Goal: Task Accomplishment & Management: Use online tool/utility

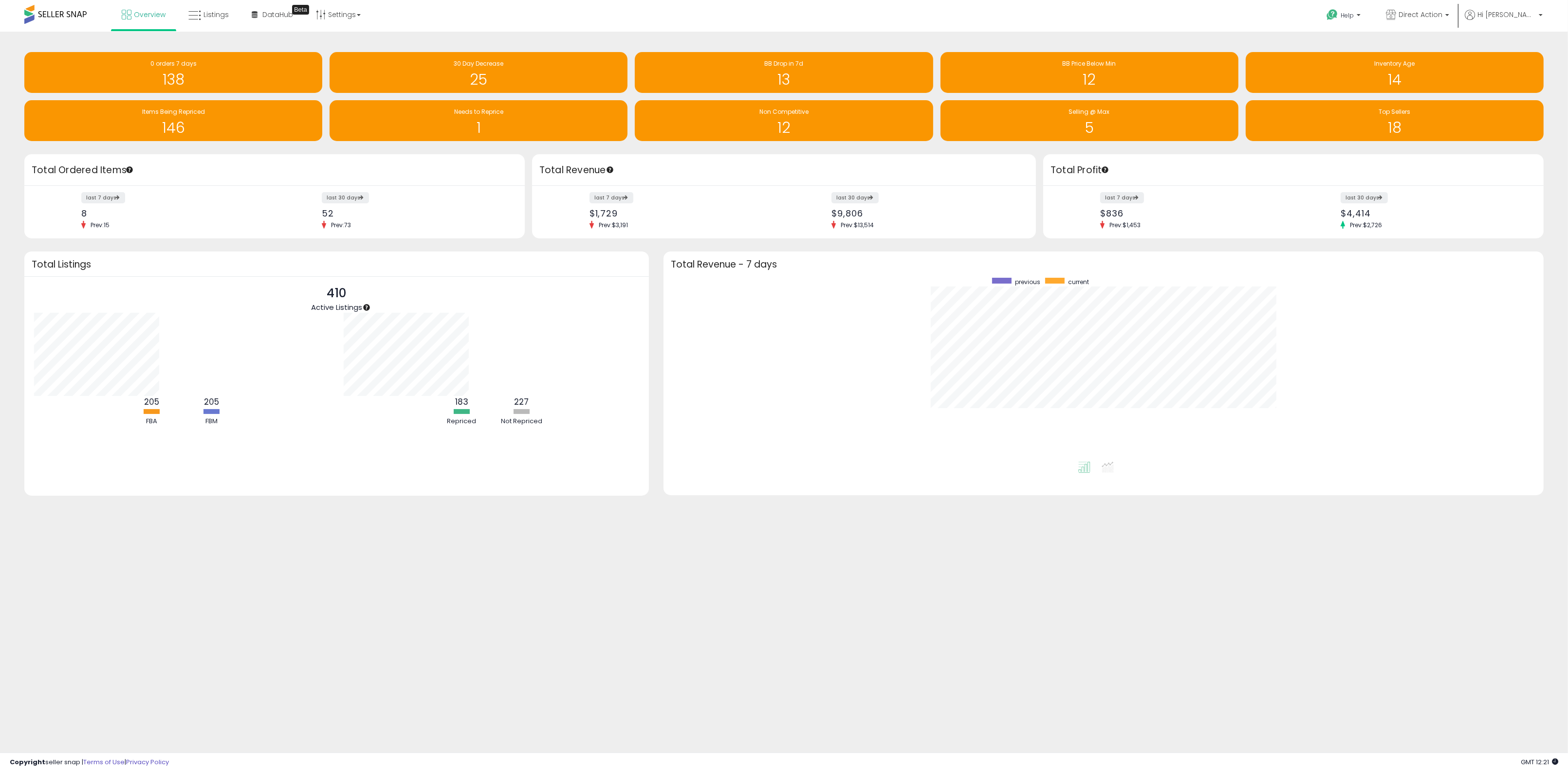
scroll to position [184, 860]
click at [750, 8] on link "Direct Action" at bounding box center [1418, 16] width 78 height 32
drag, startPoint x: 1405, startPoint y: 64, endPoint x: 1410, endPoint y: 62, distance: 5.4
click at [750, 64] on p "Helikon-Tex 5,993 listings" at bounding box center [1379, 69] width 144 height 19
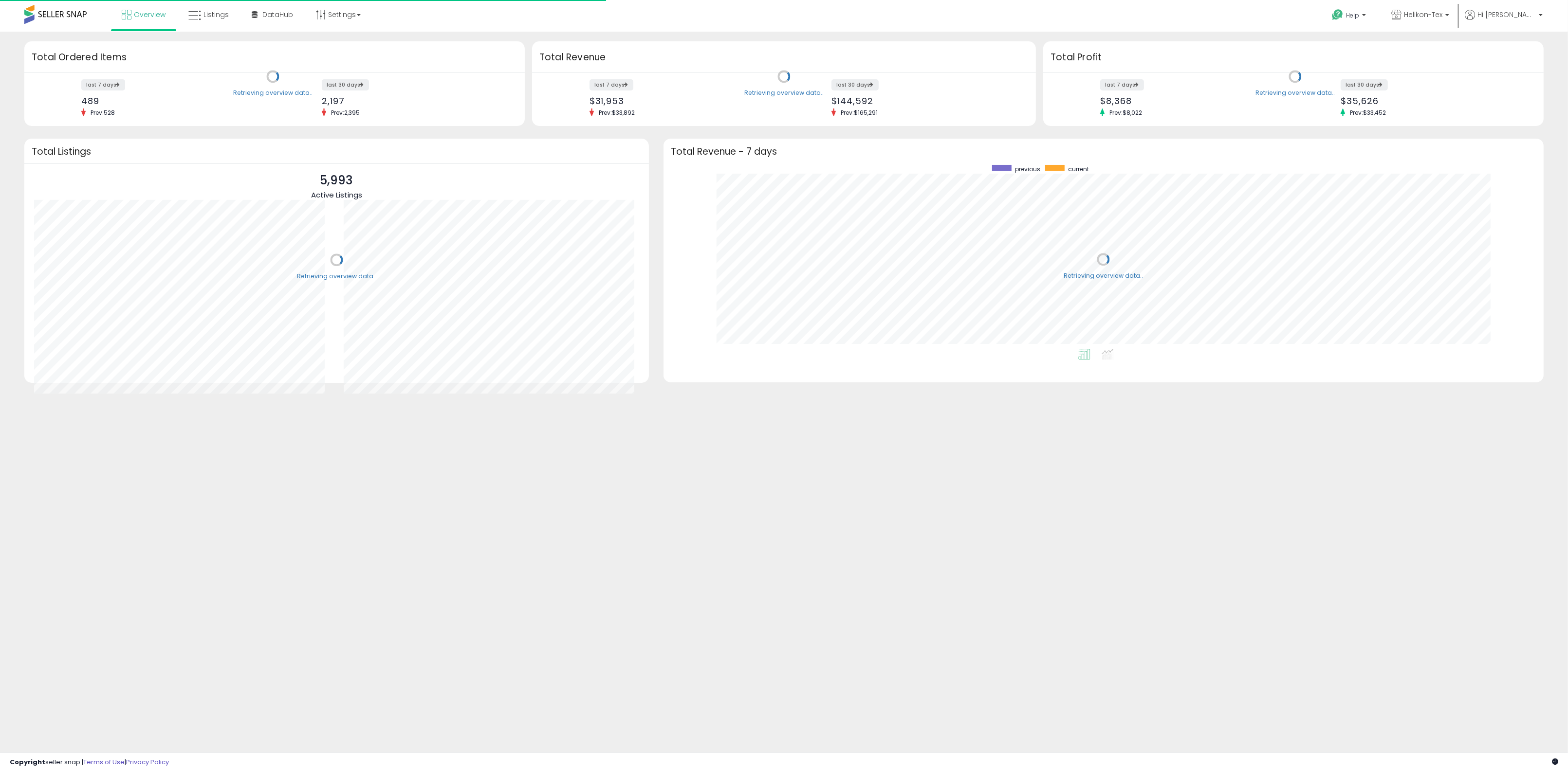
scroll to position [184, 860]
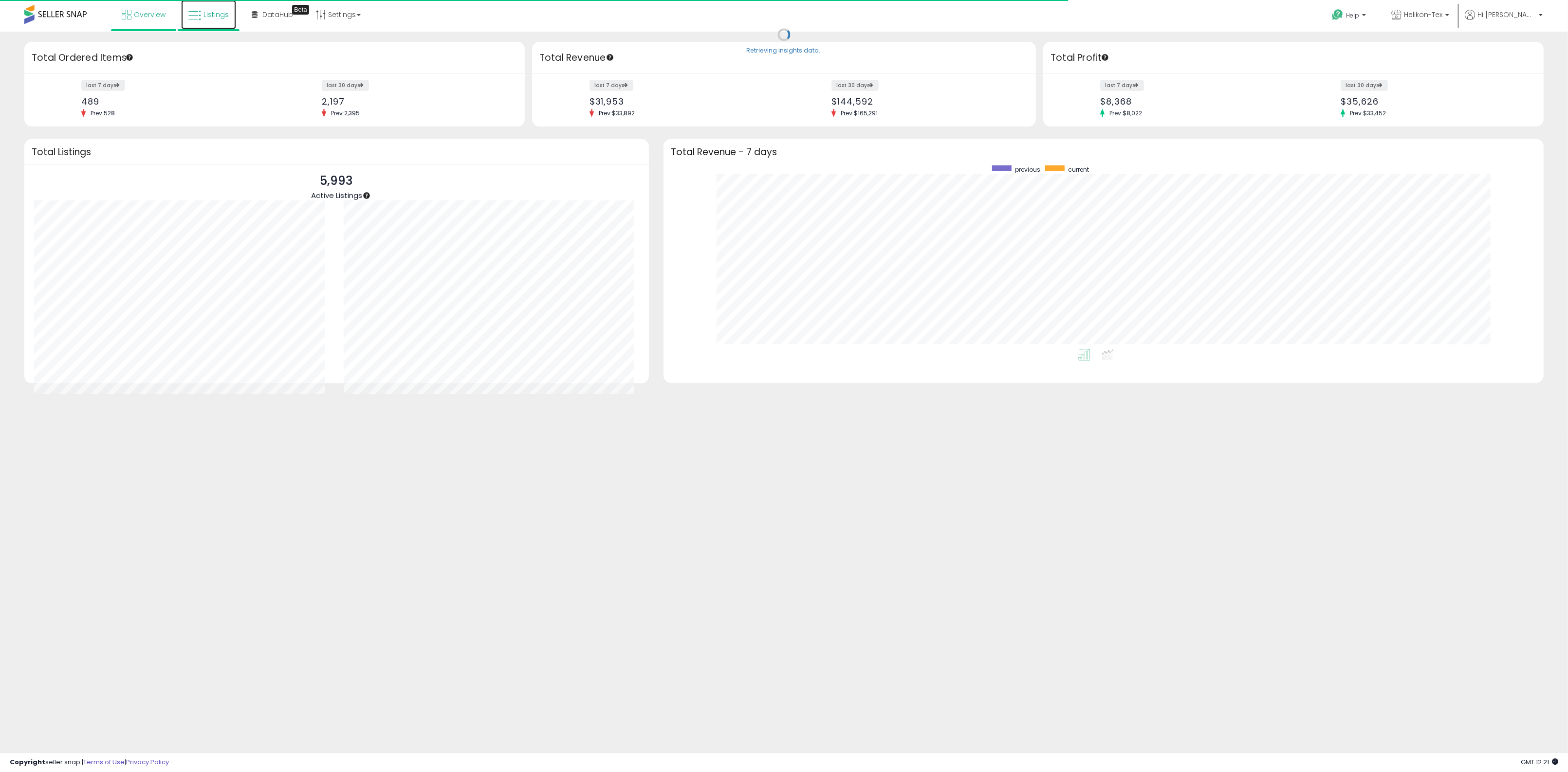
click at [206, 17] on span "Listings" at bounding box center [216, 15] width 26 height 10
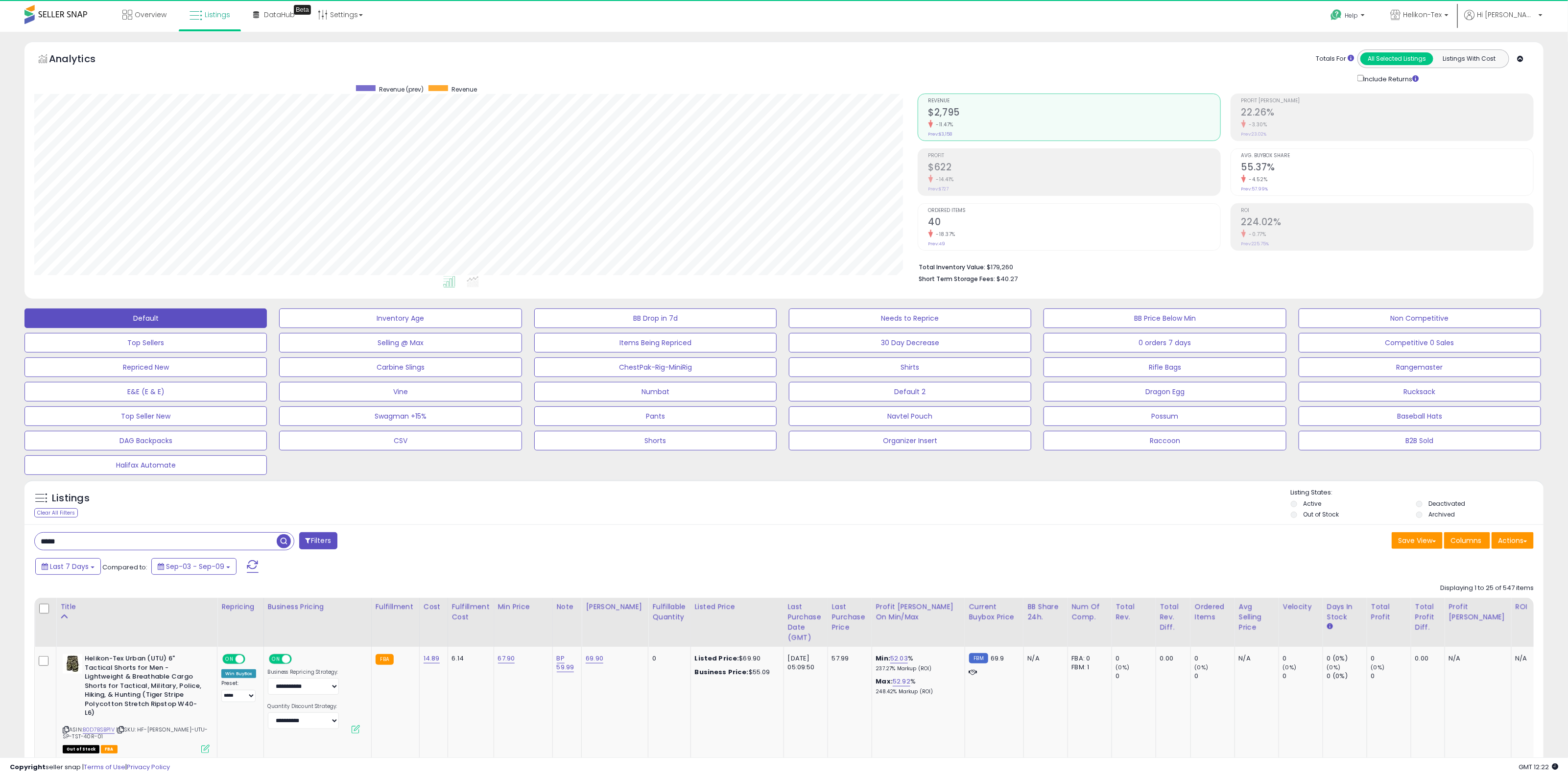
scroll to position [201, 883]
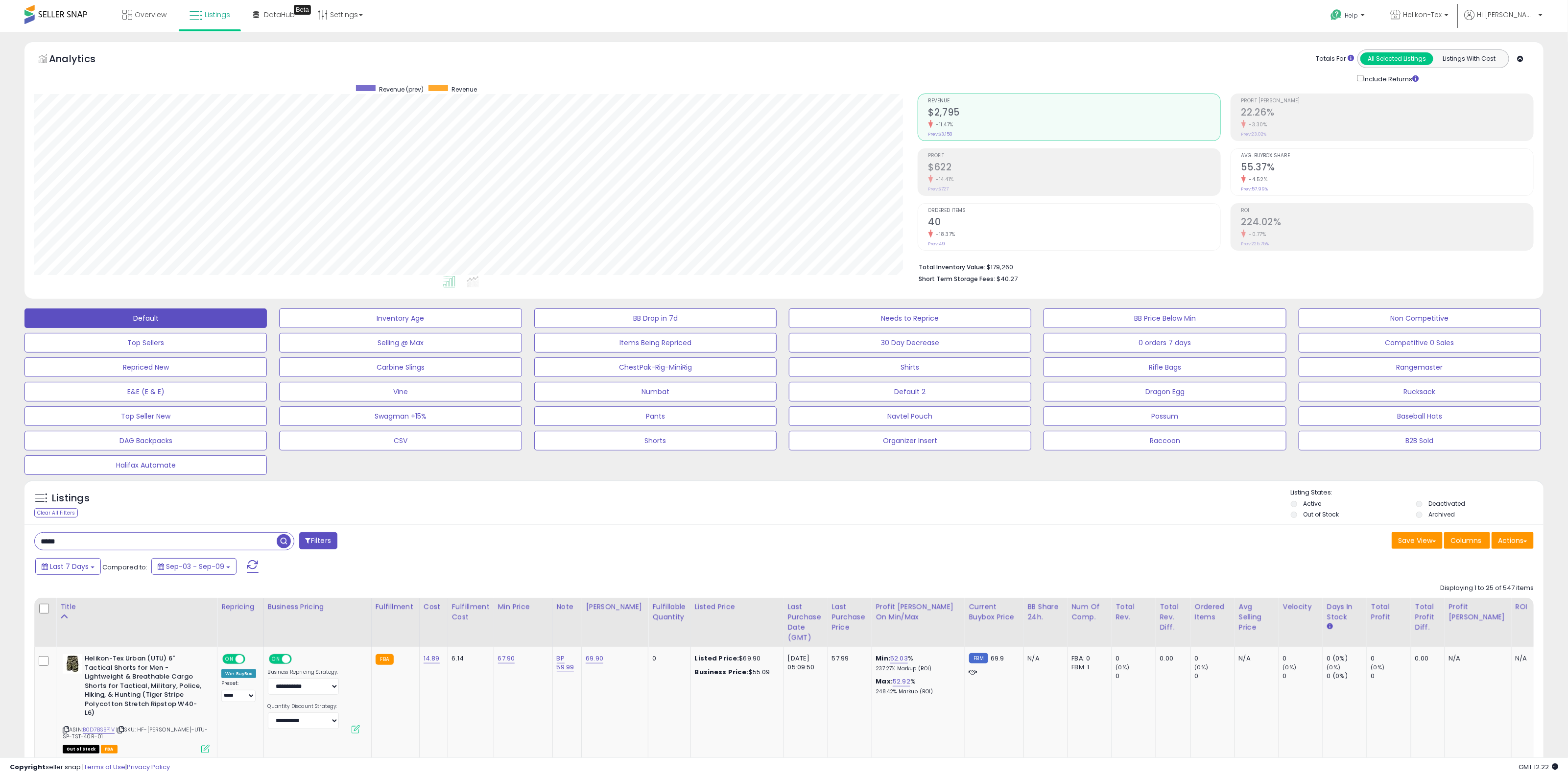
click at [373, 500] on div "Listings Clear All Filters Listing States:" at bounding box center [784, 505] width 1519 height 33
click at [528, 500] on div "Listings Clear All Filters Listing States:" at bounding box center [784, 505] width 1519 height 33
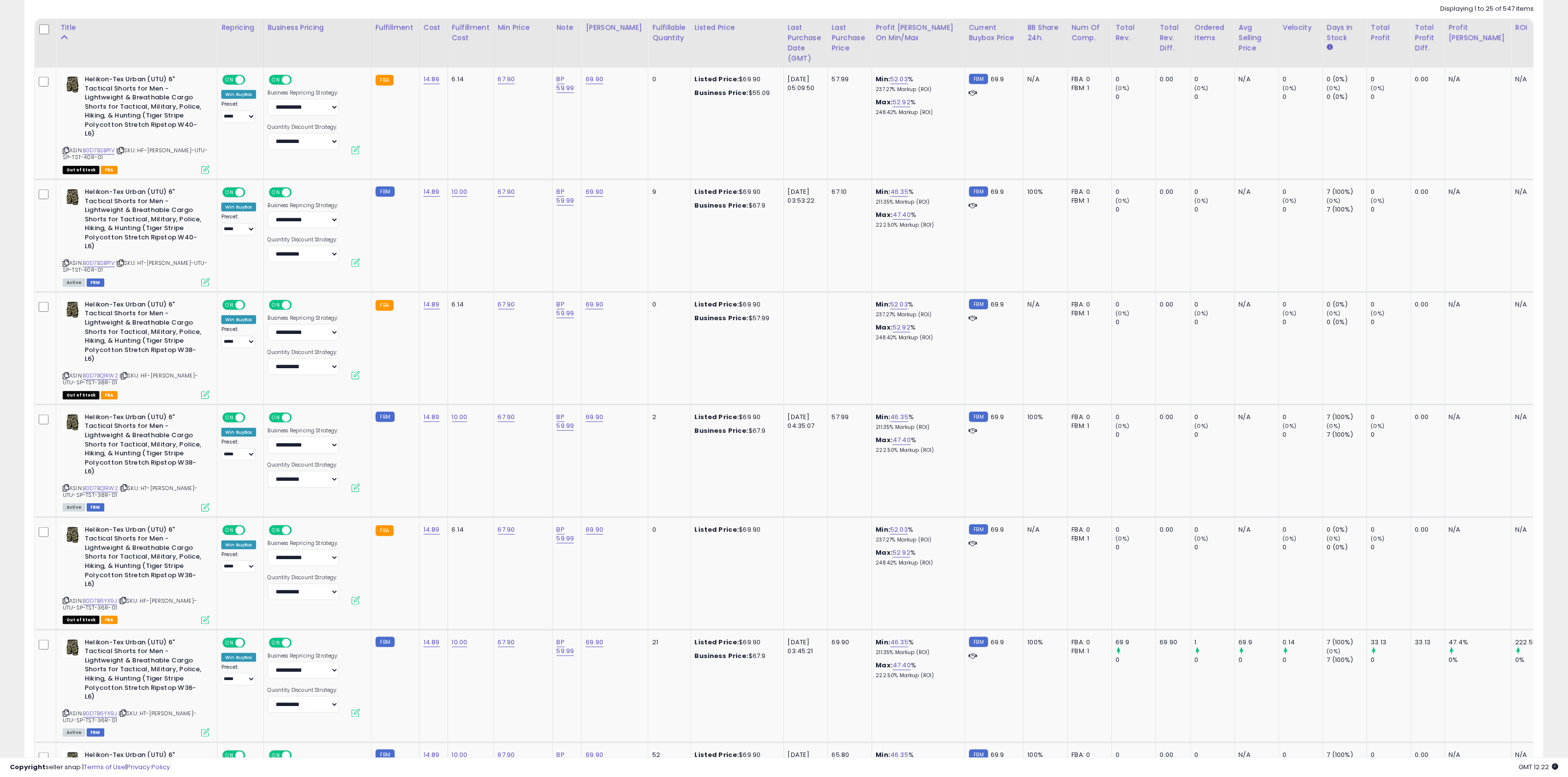
scroll to position [590, 0]
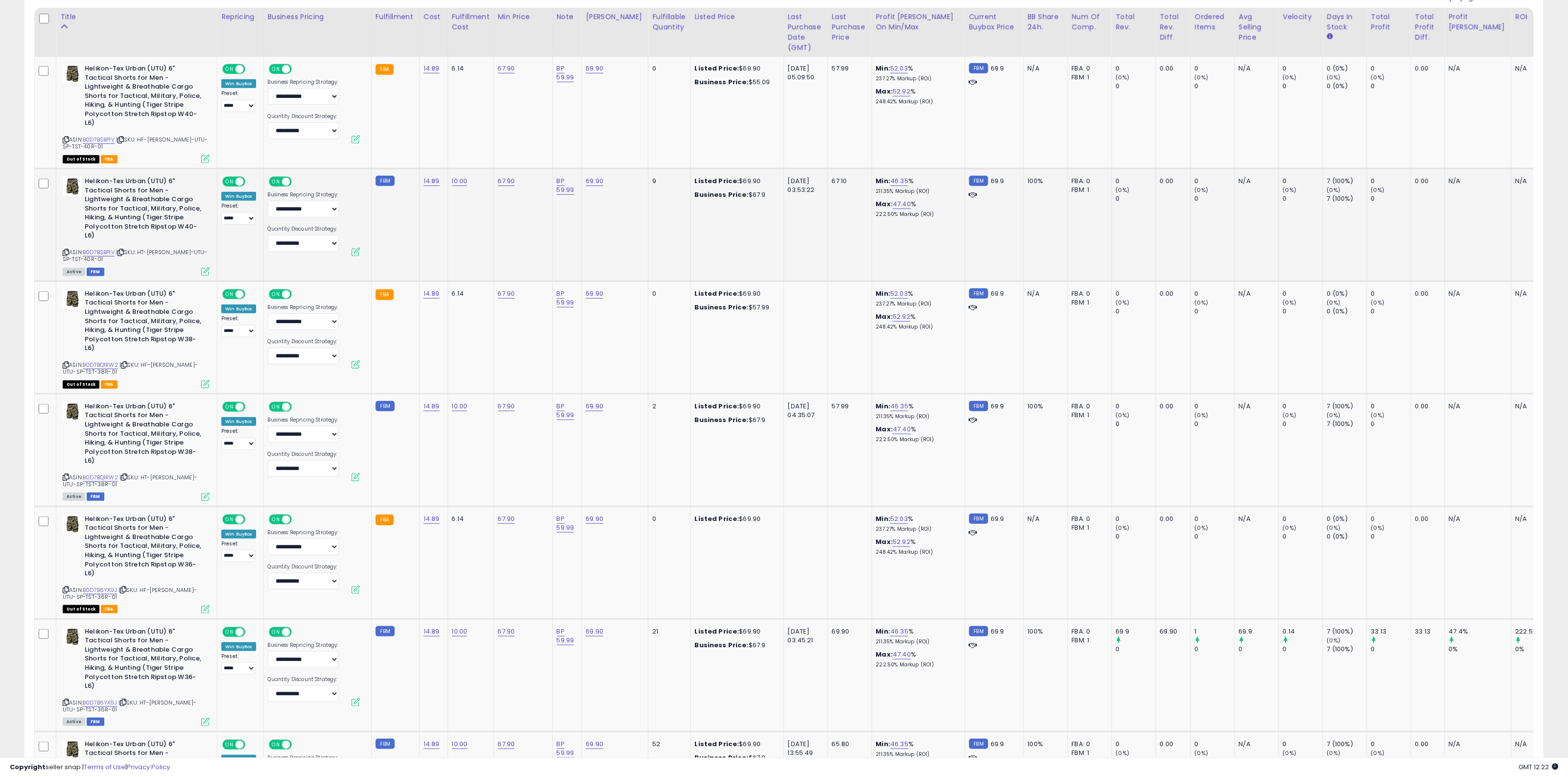
click at [525, 216] on td "67.90" at bounding box center [523, 225] width 59 height 113
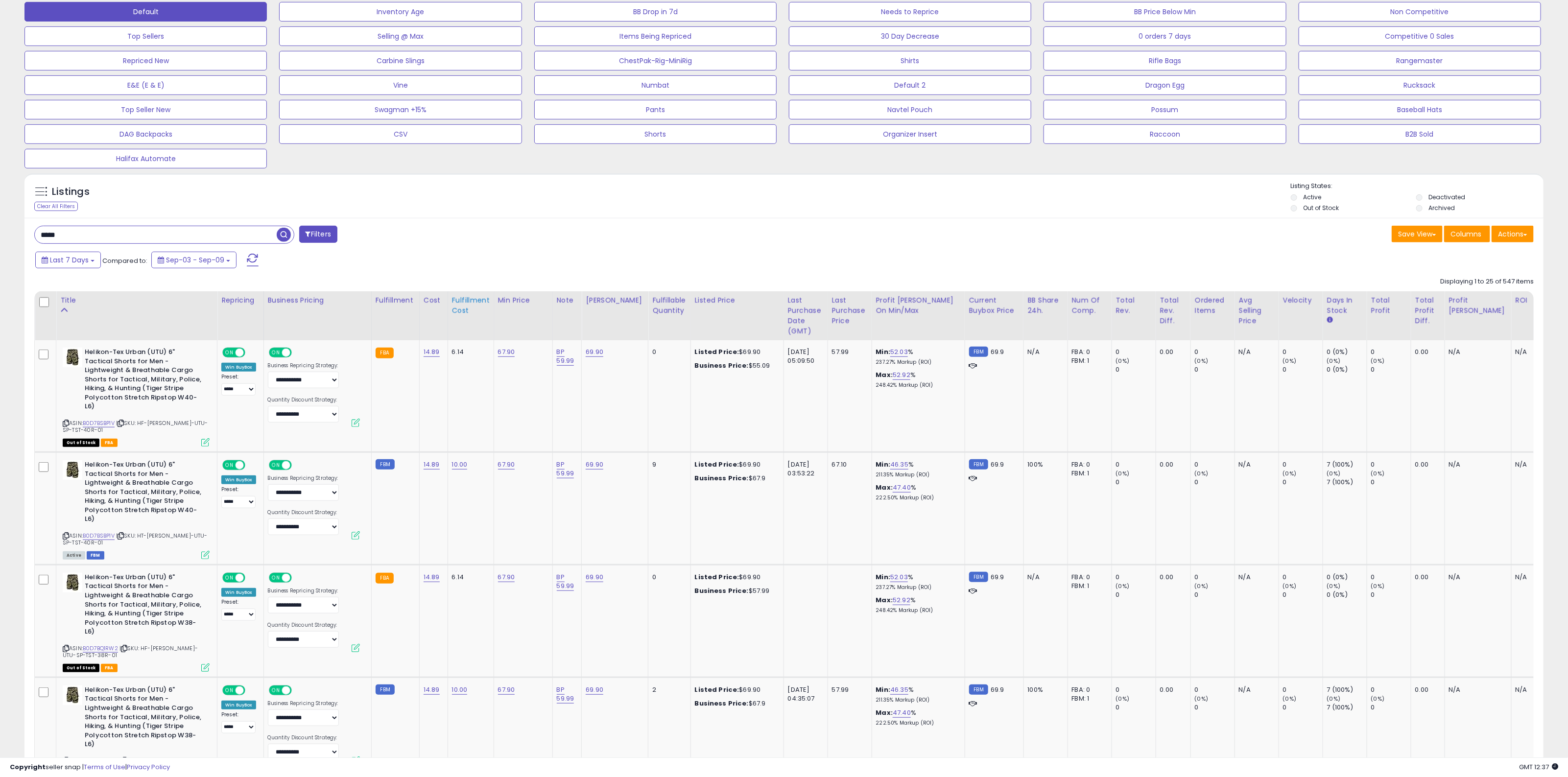
scroll to position [284, 0]
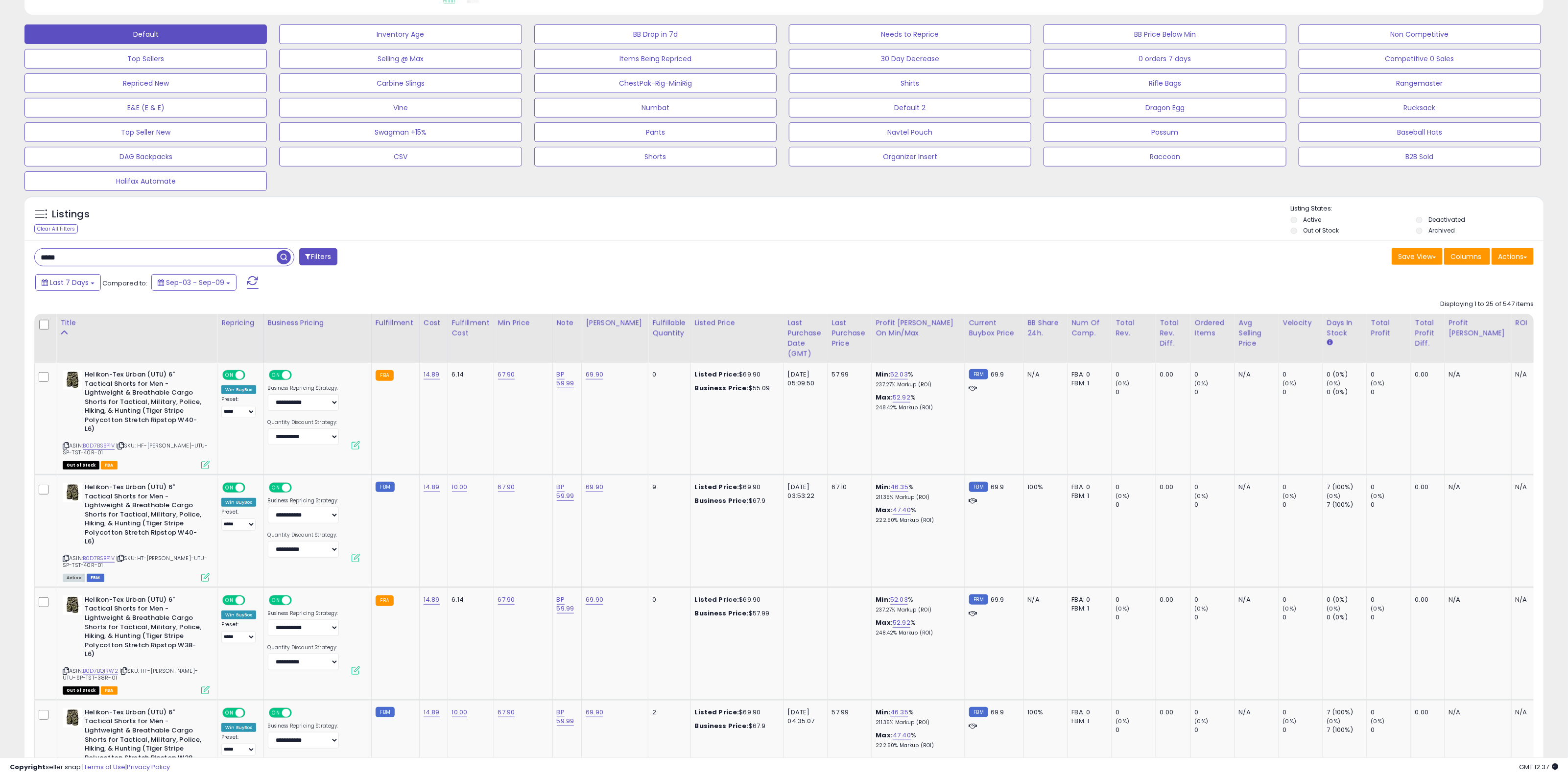
click at [79, 260] on input "*****" at bounding box center [156, 257] width 242 height 17
click at [503, 217] on div "Listings Clear All Filters Listing States:" at bounding box center [784, 220] width 1519 height 33
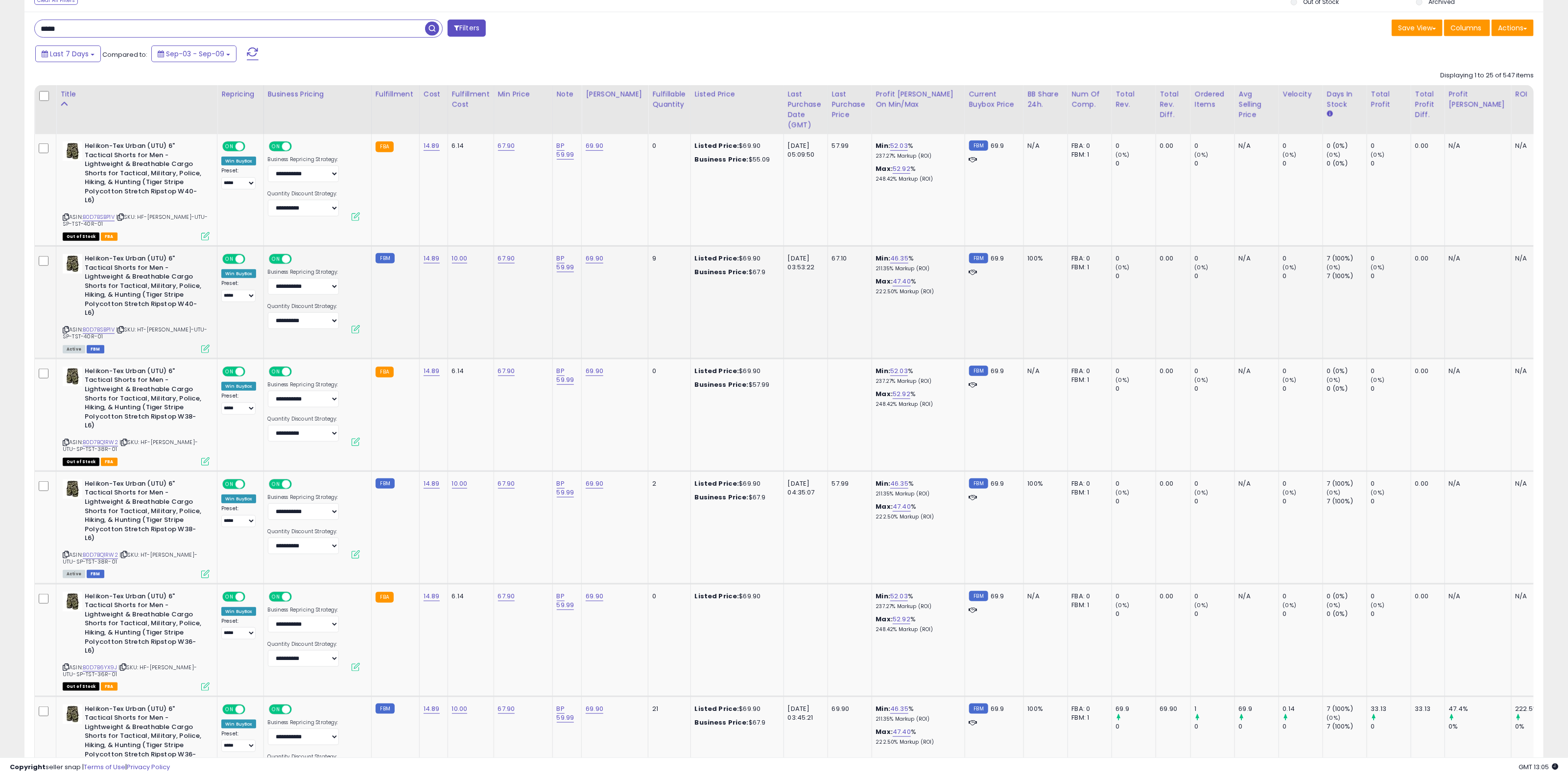
scroll to position [529, 0]
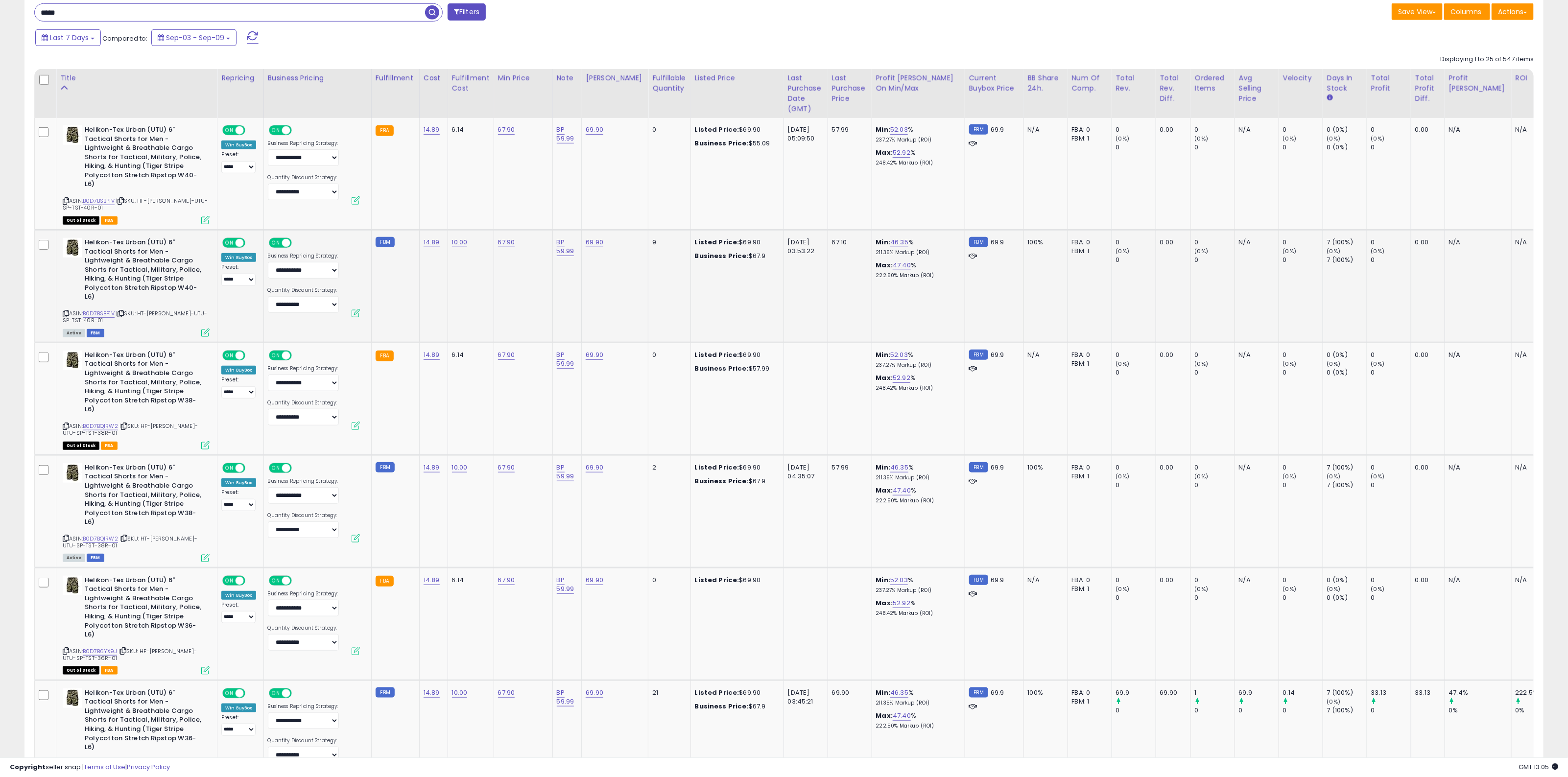
click at [515, 265] on td "67.90" at bounding box center [523, 286] width 59 height 113
drag, startPoint x: 238, startPoint y: 15, endPoint x: 227, endPoint y: 13, distance: 11.2
click at [238, 15] on input "*****" at bounding box center [230, 12] width 390 height 17
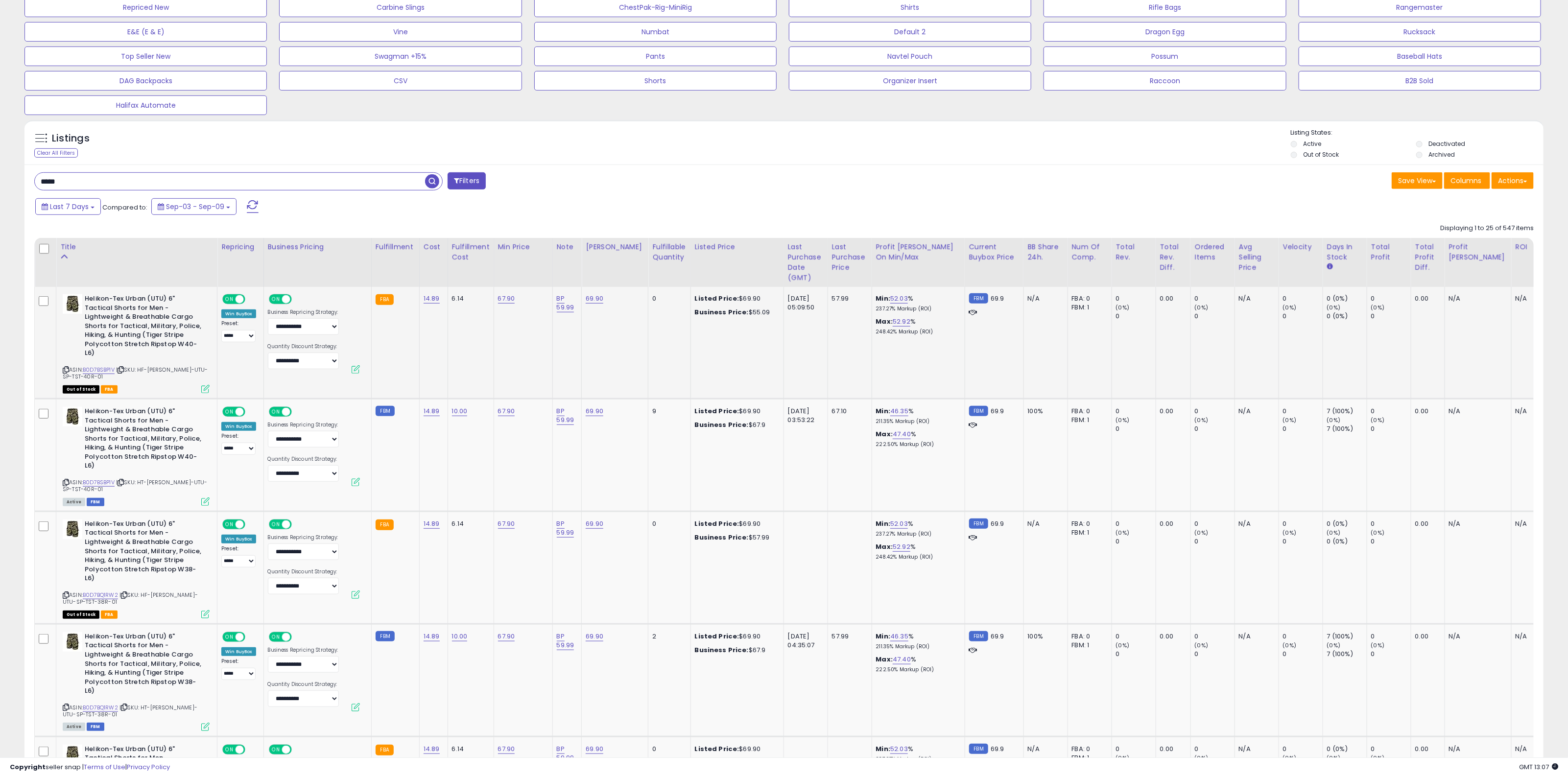
scroll to position [162, 0]
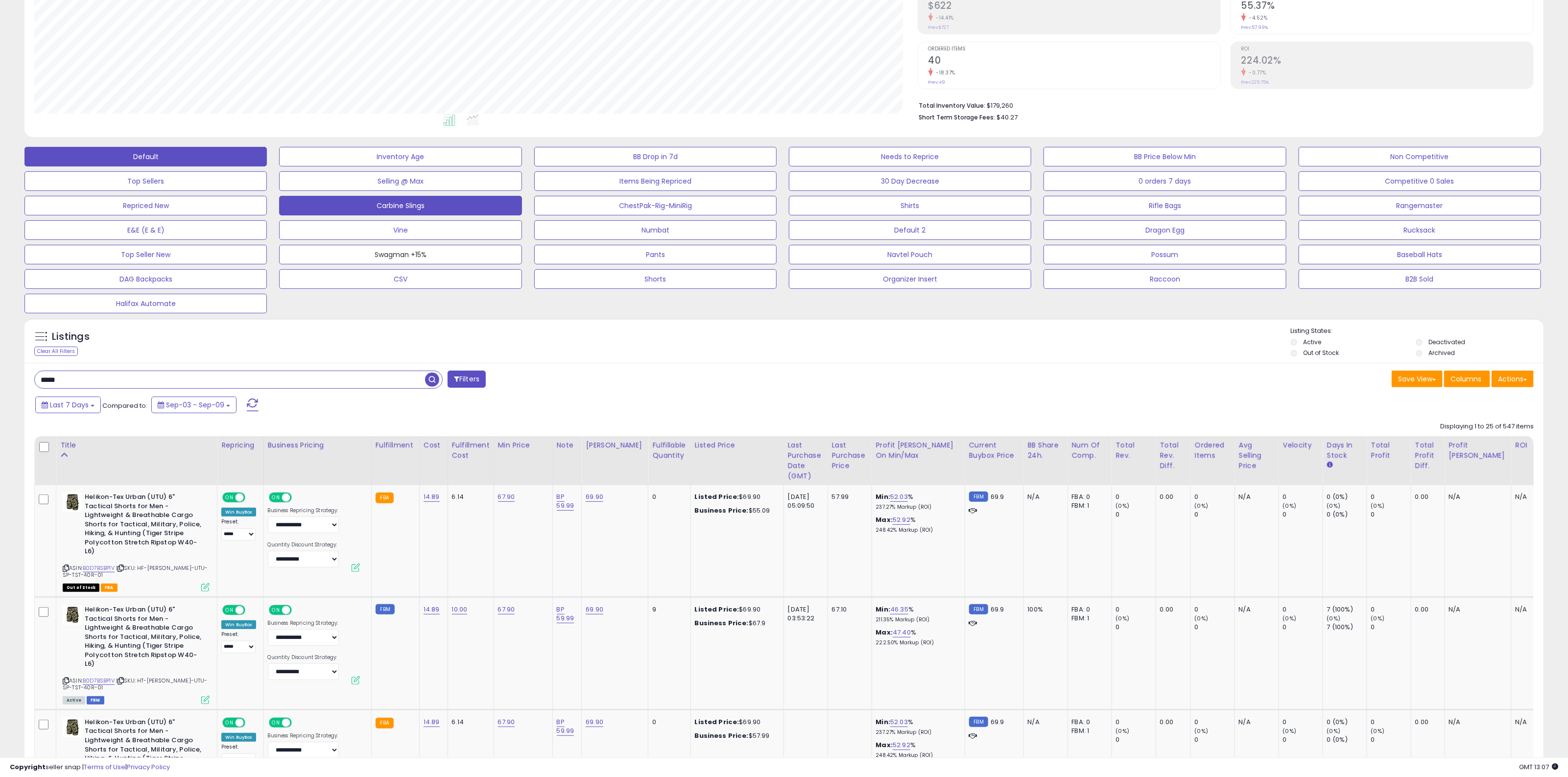
click at [448, 253] on button "Swagman +15%" at bounding box center [400, 255] width 242 height 20
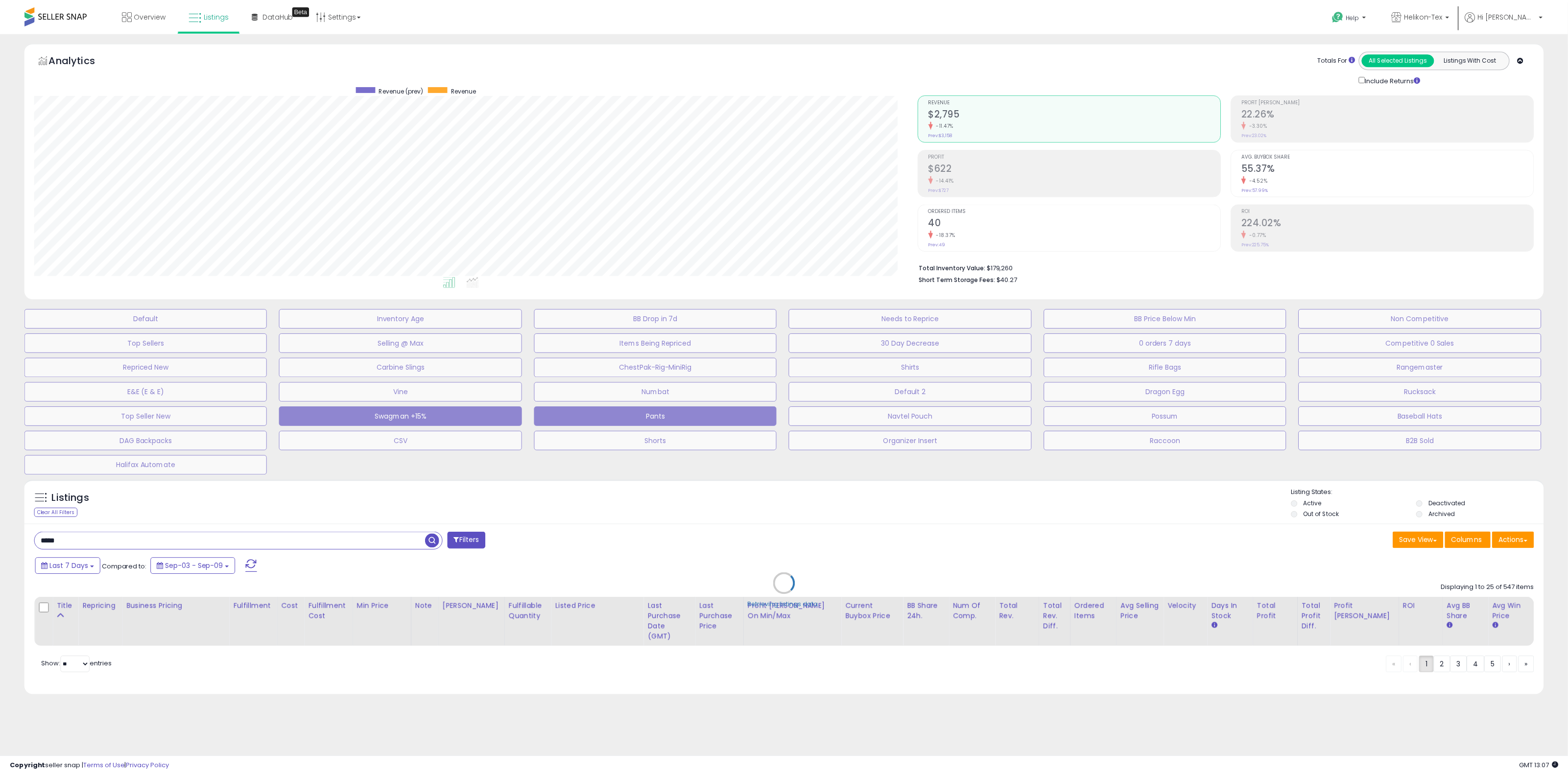
scroll to position [201, 889]
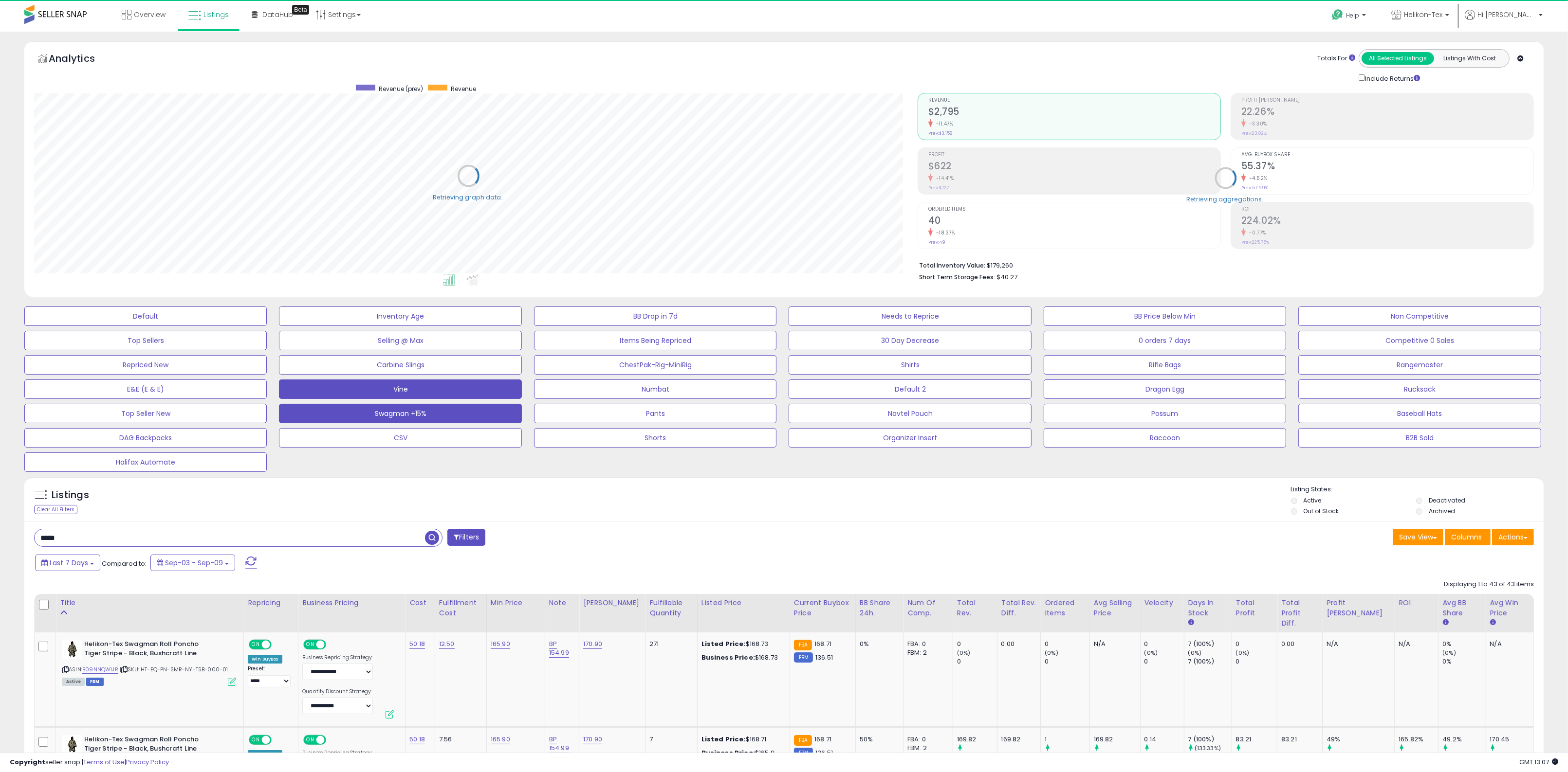
type input "*******"
select select "**"
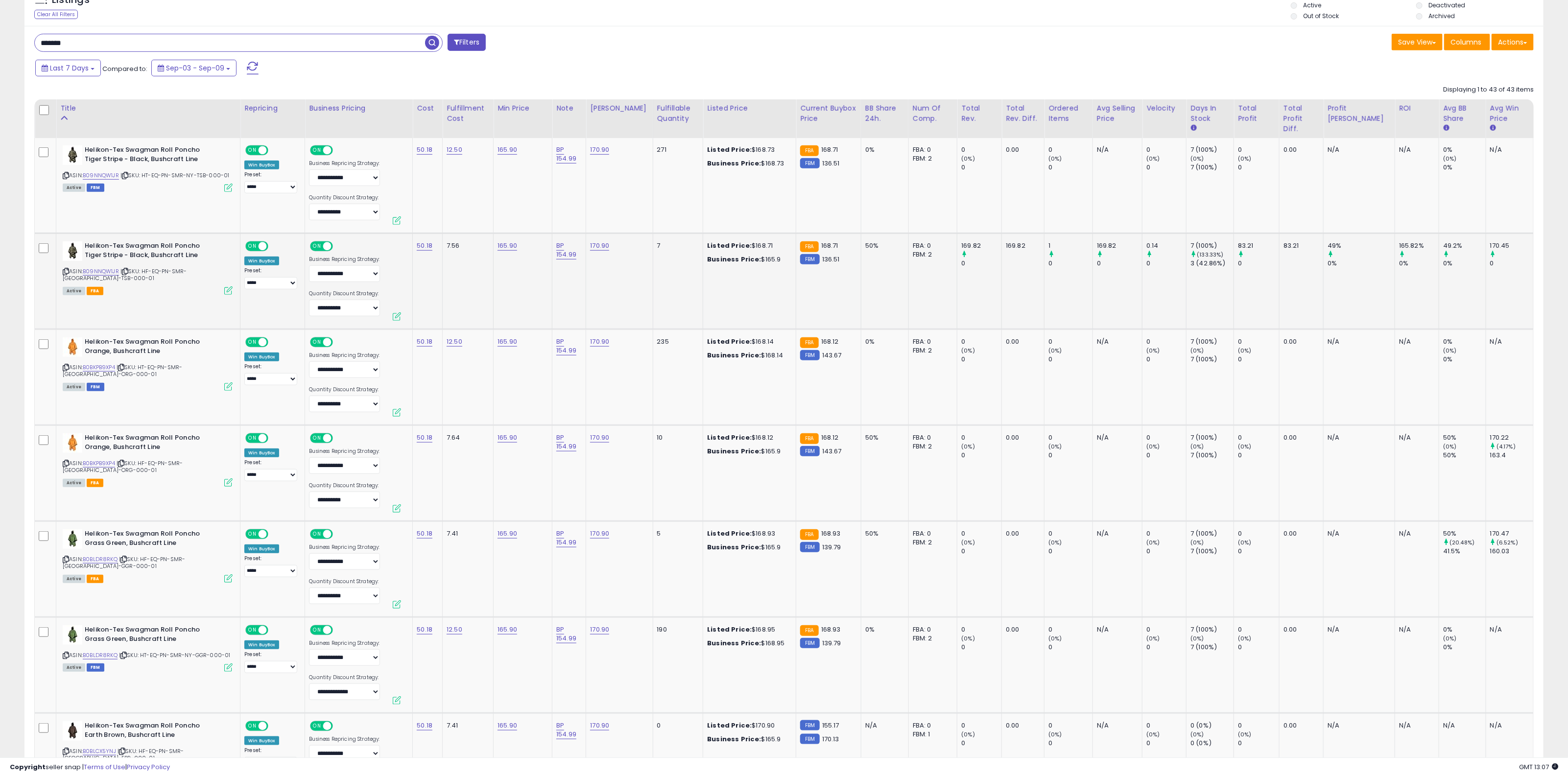
scroll to position [735, 0]
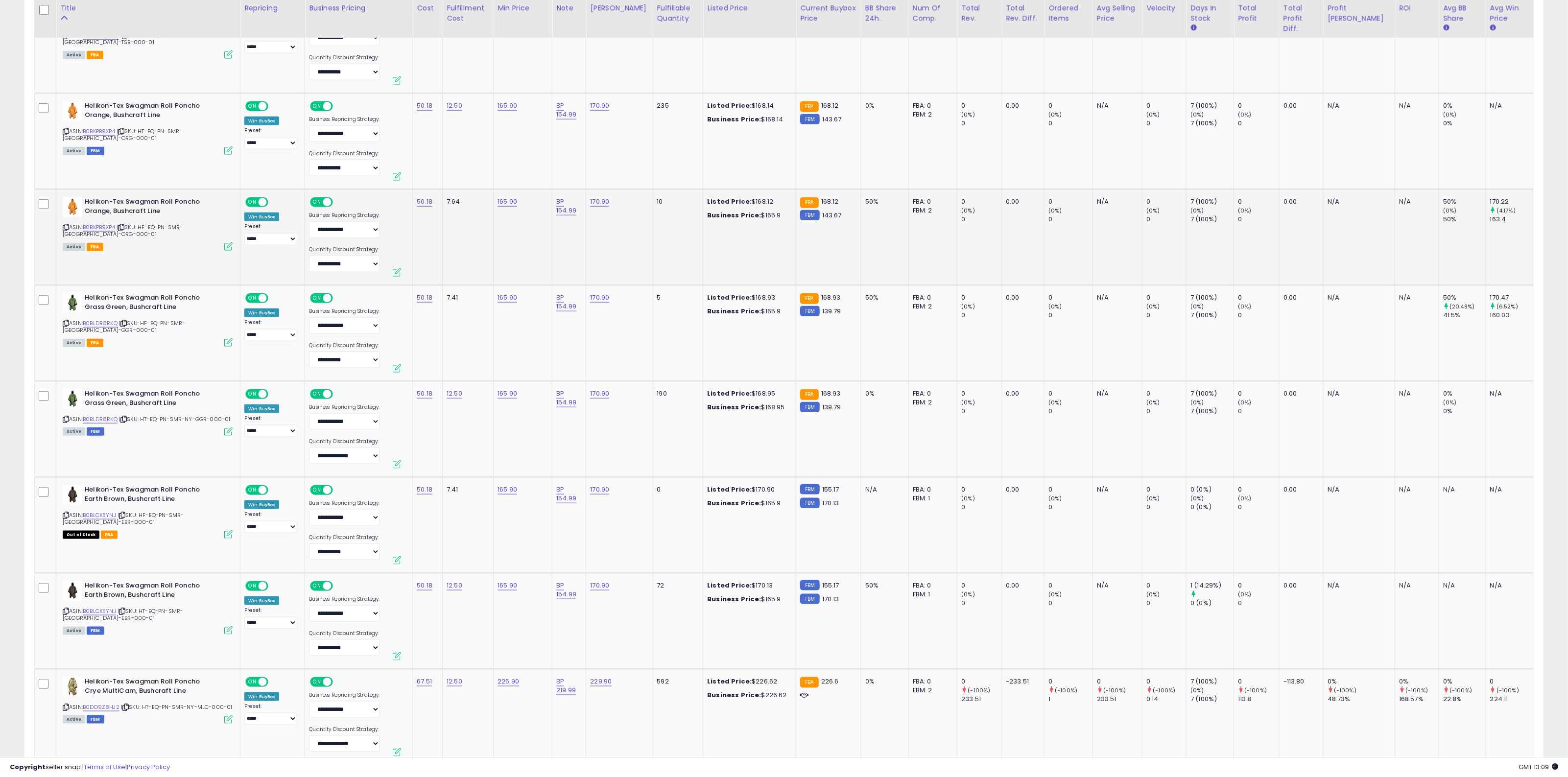
click at [515, 242] on td "165.90" at bounding box center [523, 237] width 59 height 96
click at [456, 239] on td "7.64" at bounding box center [468, 237] width 51 height 96
